Goal: Task Accomplishment & Management: Manage account settings

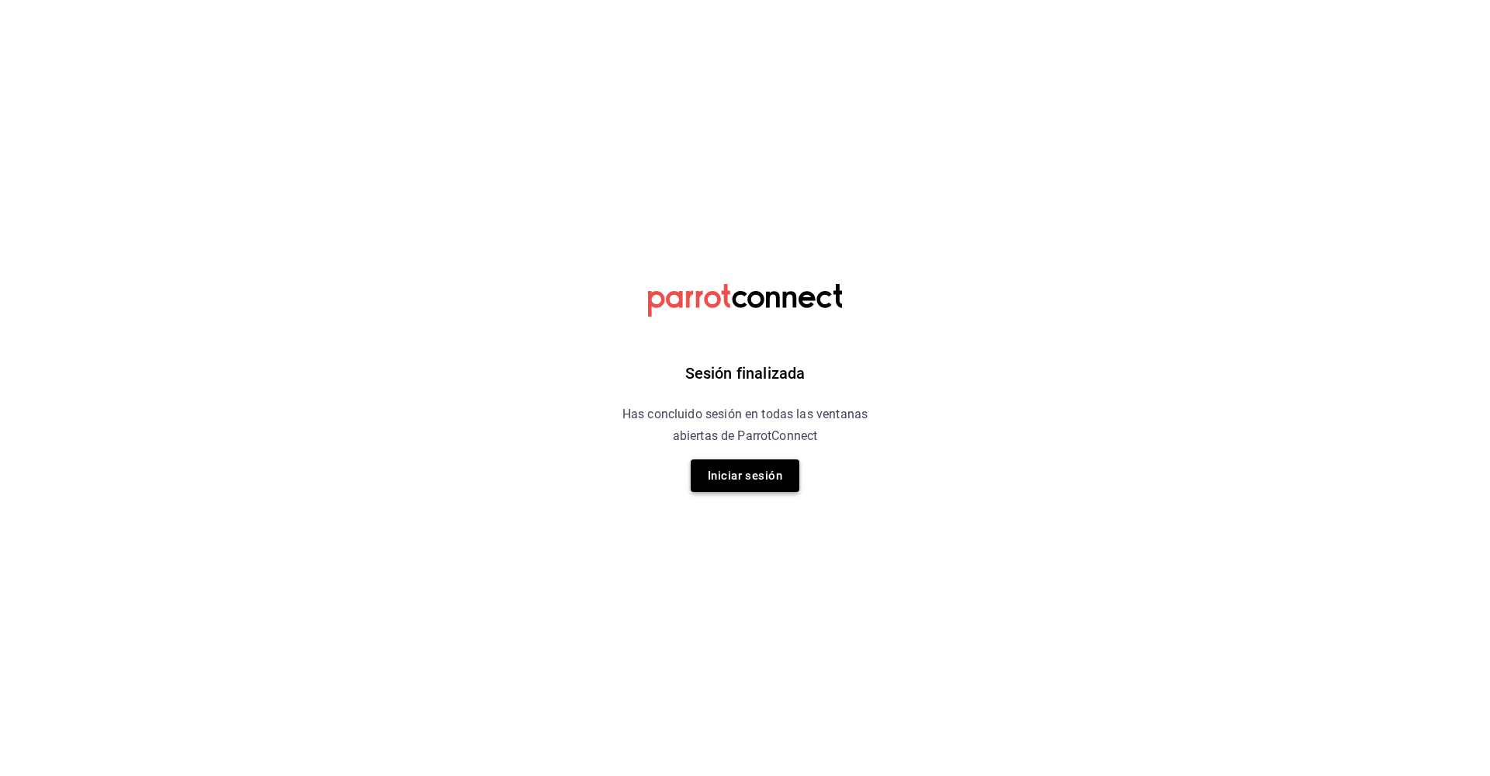
click at [724, 473] on button "Iniciar sesión" at bounding box center [745, 475] width 109 height 33
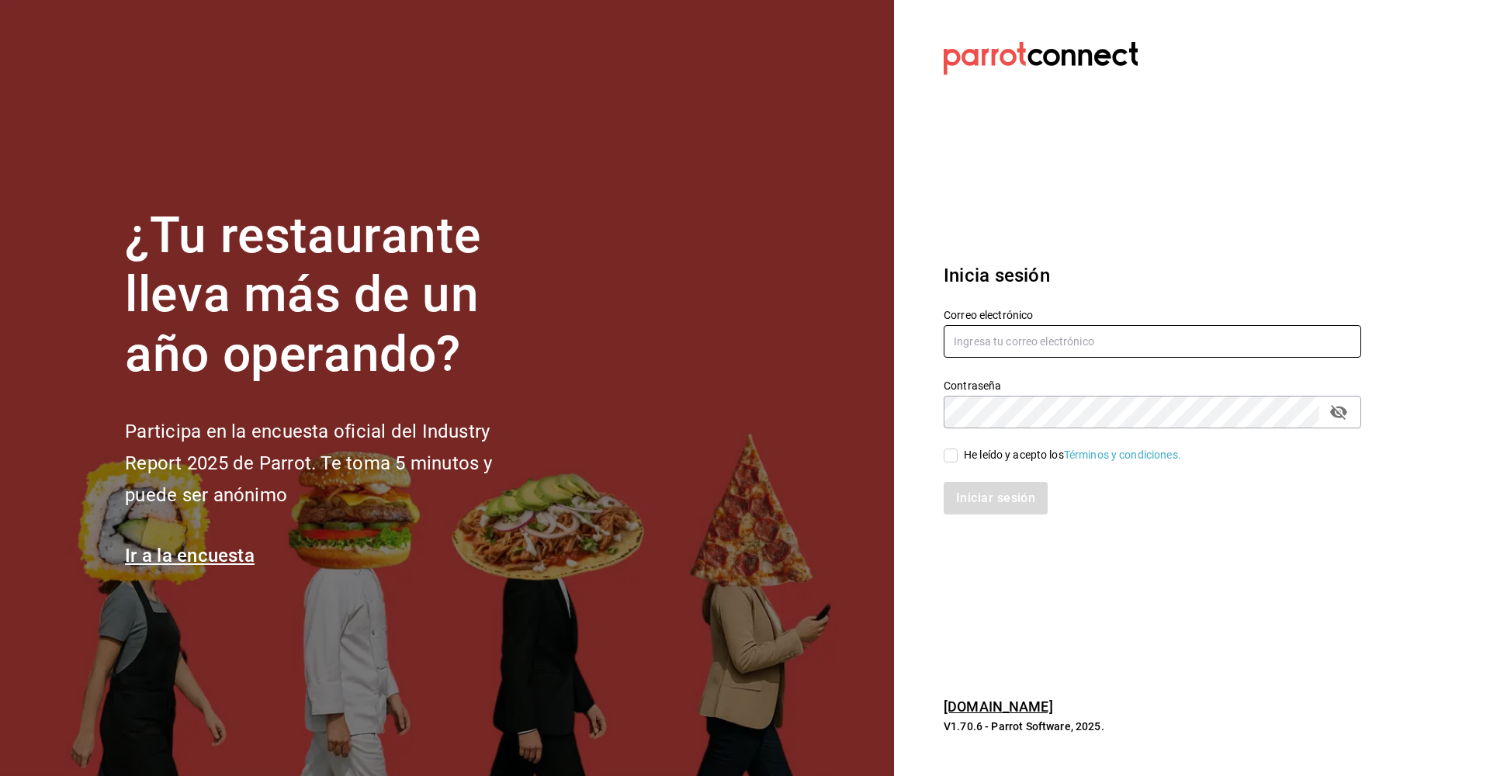
type input "[EMAIL_ADDRESS][DOMAIN_NAME]"
click at [947, 453] on input "He leído y acepto los Términos y condiciones." at bounding box center [951, 455] width 14 height 14
checkbox input "true"
click at [1008, 504] on button "Iniciar sesión" at bounding box center [997, 498] width 106 height 33
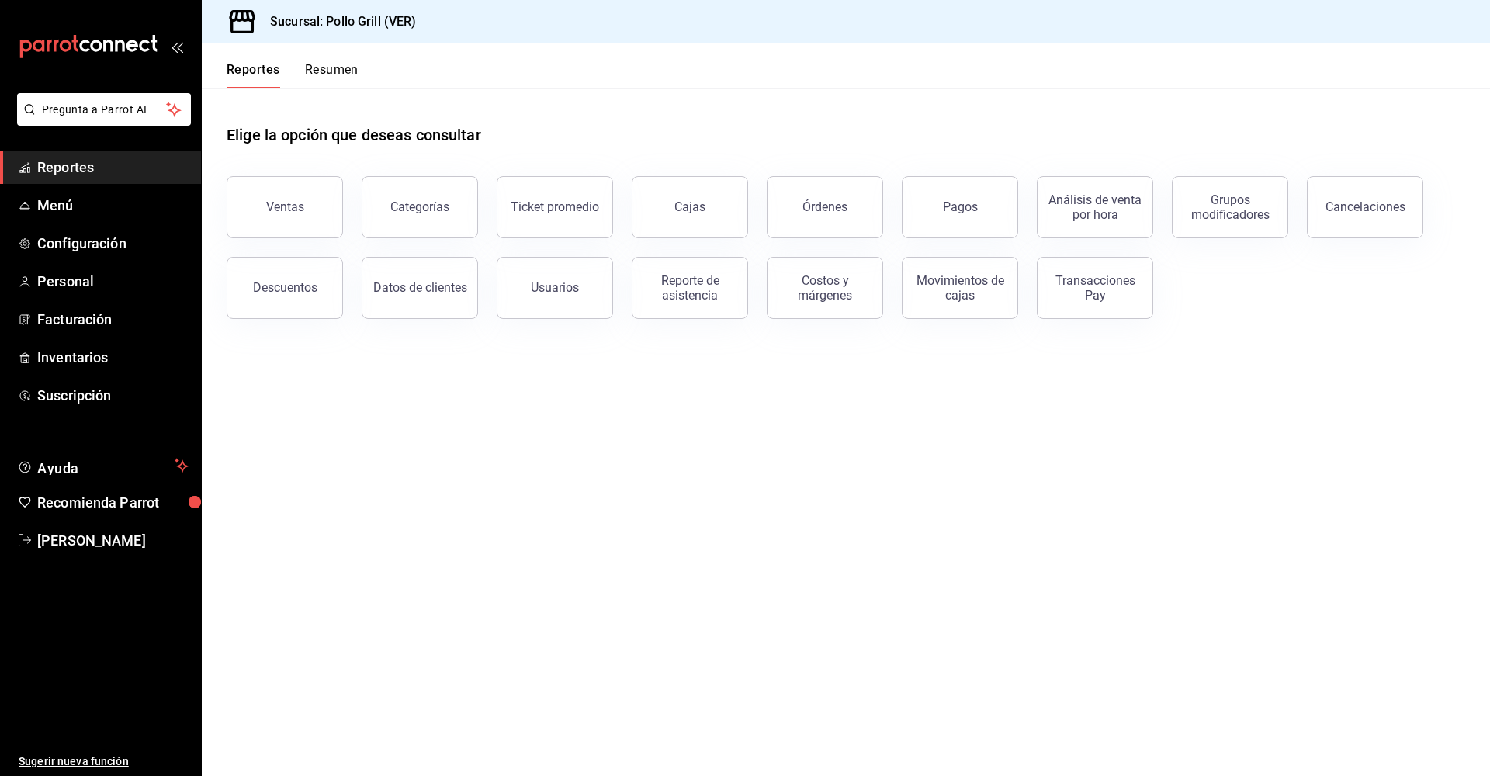
click at [333, 70] on button "Resumen" at bounding box center [332, 75] width 54 height 26
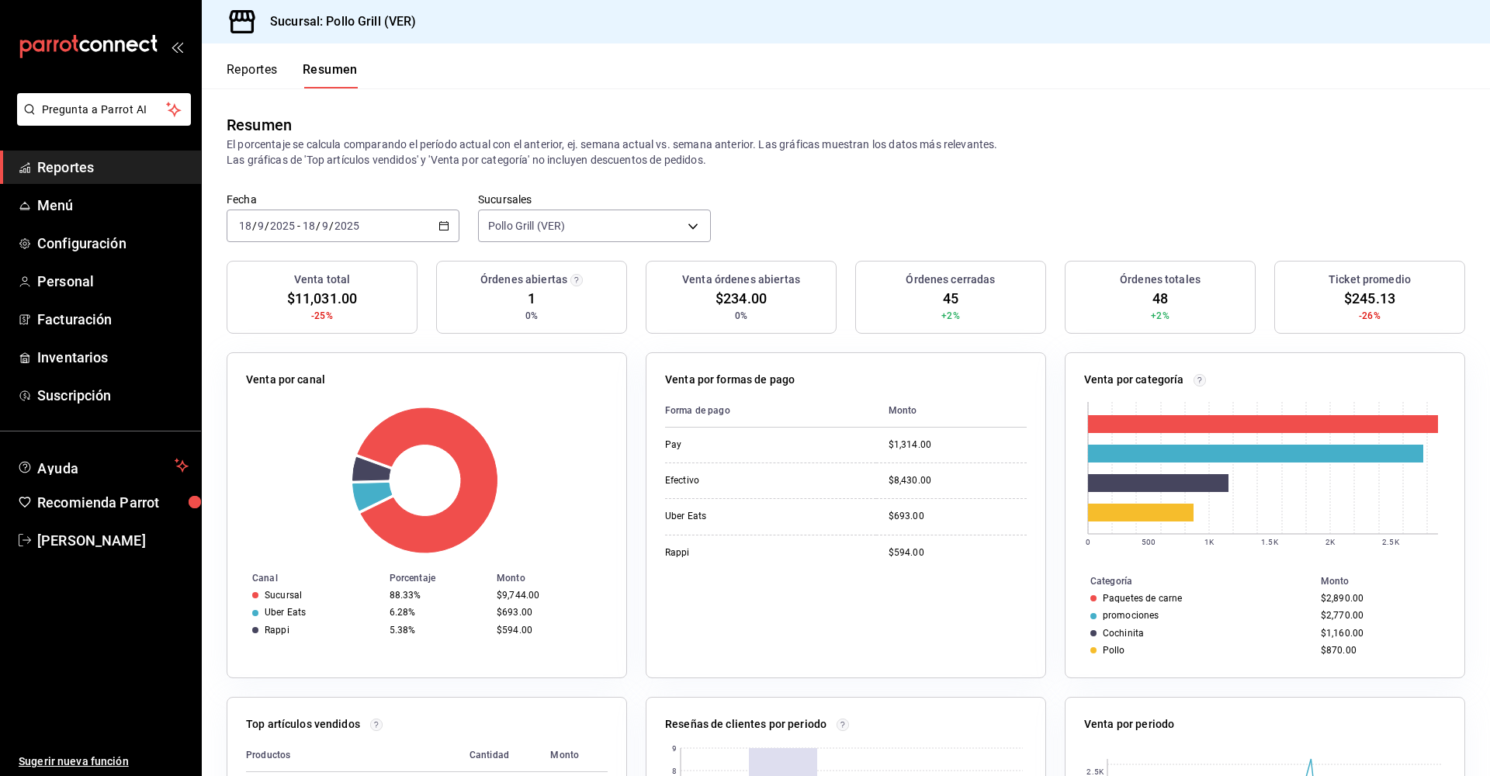
click at [441, 230] on \(Stroke\) "button" at bounding box center [443, 226] width 9 height 9
click at [270, 375] on span "Mes actual" at bounding box center [300, 377] width 120 height 16
click at [1023, 103] on div "Resumen El porcentaje se calcula comparando el período actual con el anterior, …" at bounding box center [846, 140] width 1288 height 104
